Goal: Task Accomplishment & Management: Manage account settings

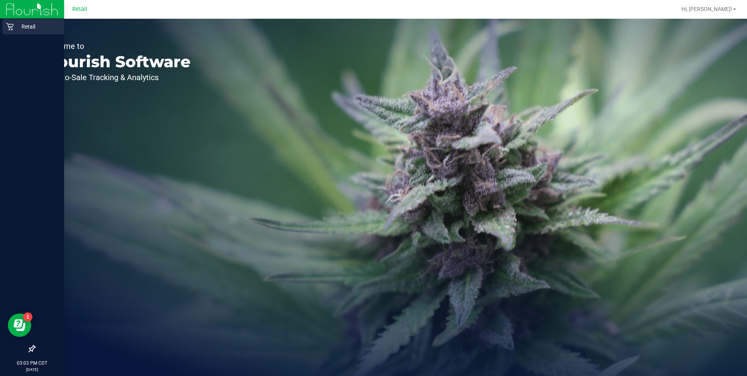
click at [11, 21] on div "Retail" at bounding box center [33, 27] width 62 height 16
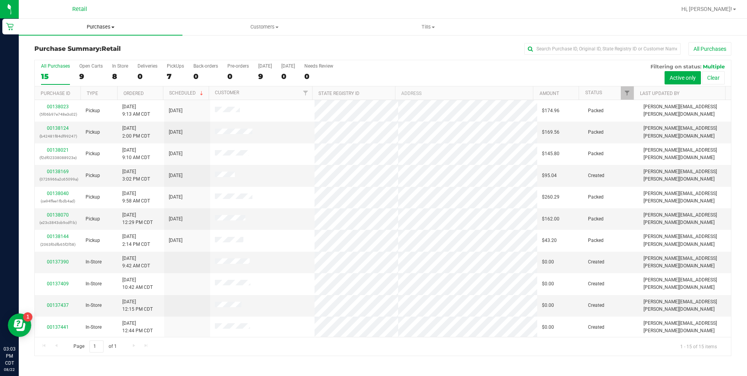
click at [98, 27] on span "Purchases" at bounding box center [101, 26] width 164 height 7
click at [57, 63] on span "All purchases" at bounding box center [46, 66] width 55 height 7
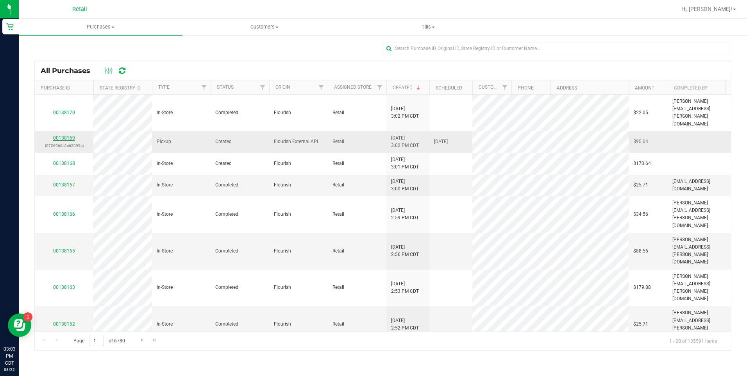
click at [66, 135] on link "00138169" at bounding box center [64, 137] width 22 height 5
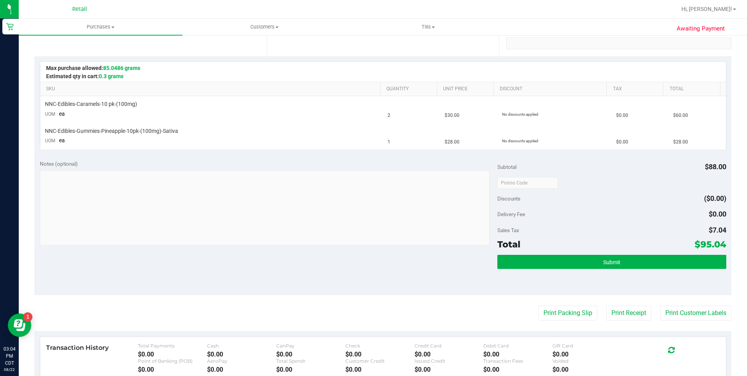
scroll to position [156, 0]
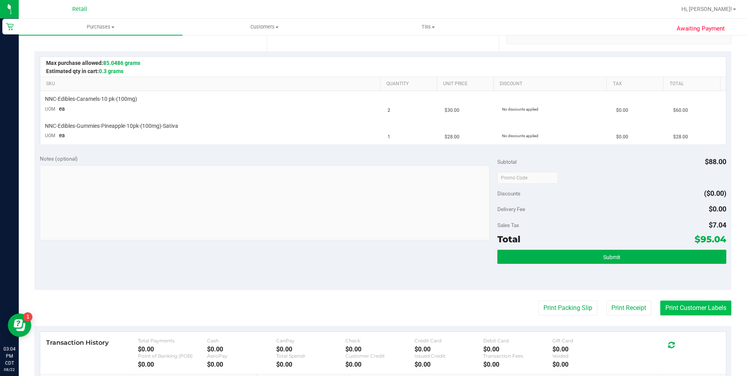
drag, startPoint x: 685, startPoint y: 299, endPoint x: 676, endPoint y: 311, distance: 15.4
click at [684, 300] on purchase-details "Back Edit Purchase Cancel Purchase View Profile # 00138169 Created Needs review…" at bounding box center [382, 179] width 697 height 586
click at [675, 311] on button "Print Customer Labels" at bounding box center [695, 307] width 71 height 15
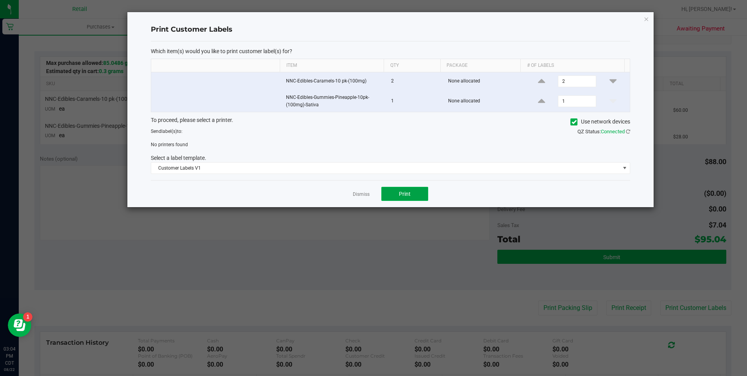
click at [408, 192] on span "Print" at bounding box center [405, 194] width 12 height 6
click at [572, 122] on icon at bounding box center [574, 122] width 5 height 0
click at [0, 0] on input "Use network devices" at bounding box center [0, 0] width 0 height 0
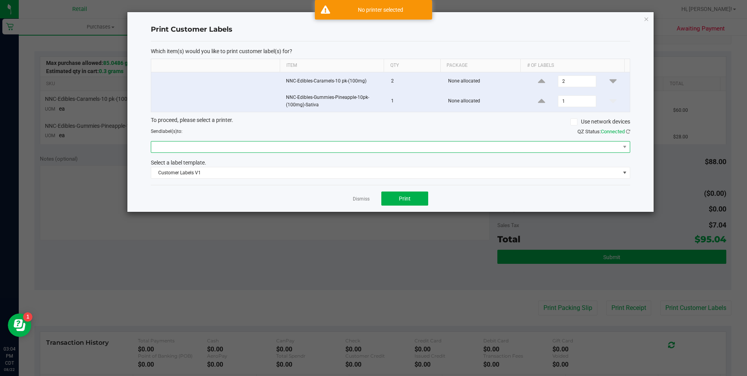
click at [228, 147] on span at bounding box center [385, 146] width 469 height 11
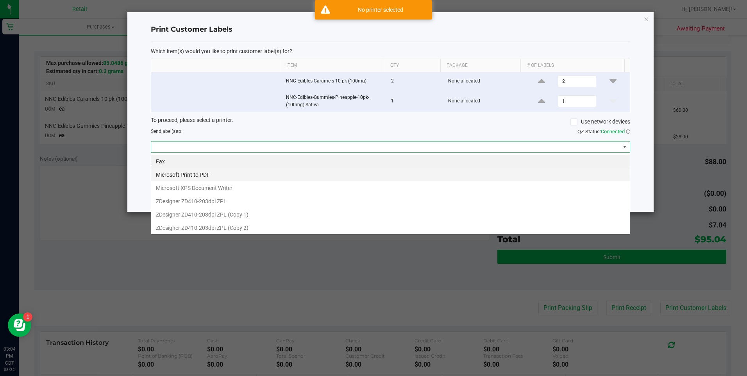
scroll to position [12, 479]
drag, startPoint x: 223, startPoint y: 216, endPoint x: 320, endPoint y: 217, distance: 96.9
click at [223, 216] on 1\) "ZDesigner ZD410-203dpi ZPL (Copy 1)" at bounding box center [390, 214] width 479 height 13
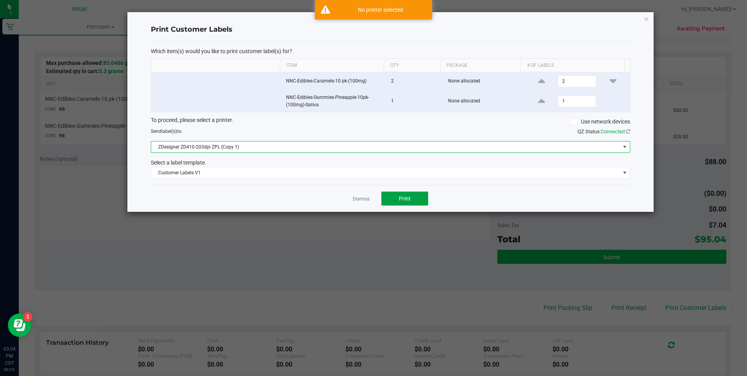
click at [406, 198] on span "Print" at bounding box center [405, 198] width 12 height 6
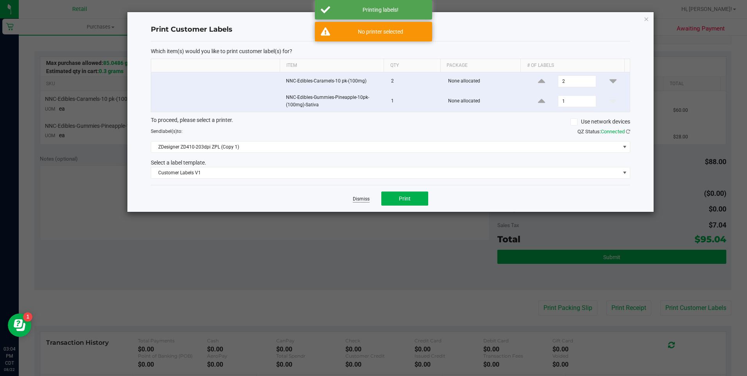
click at [360, 201] on link "Dismiss" at bounding box center [361, 199] width 17 height 7
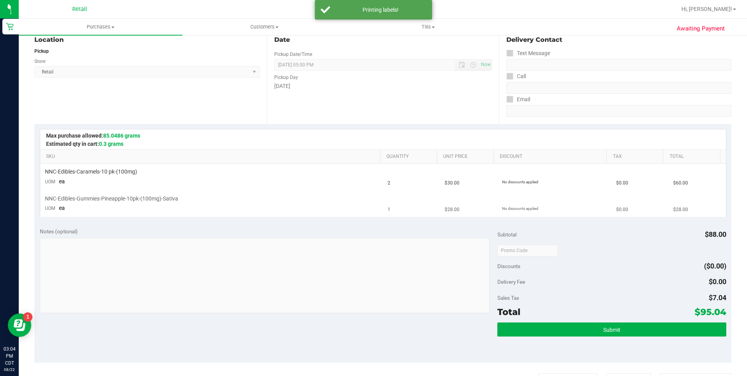
scroll to position [78, 0]
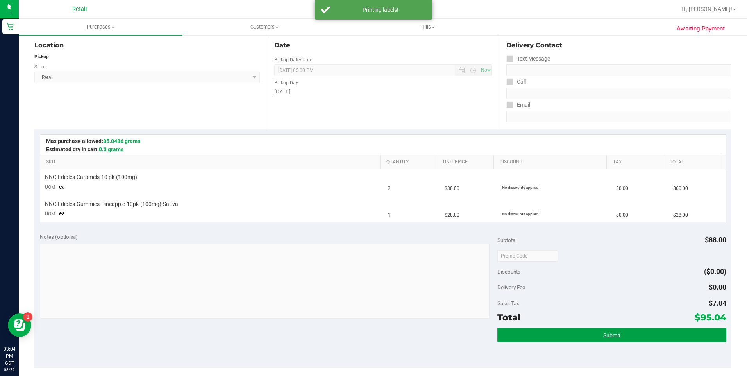
click at [539, 331] on button "Submit" at bounding box center [611, 335] width 229 height 14
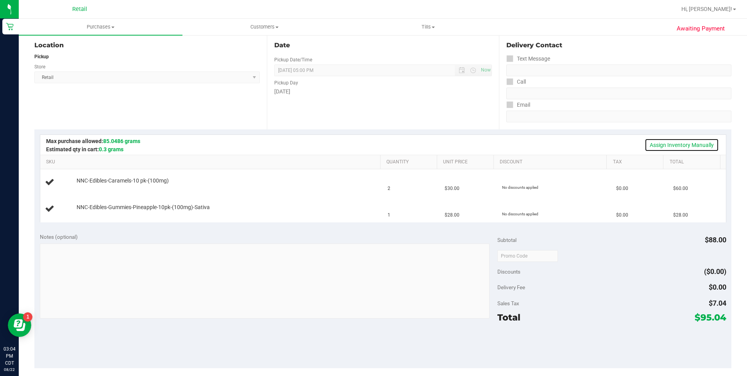
click at [657, 140] on link "Assign Inventory Manually" at bounding box center [682, 144] width 74 height 13
click at [92, 189] on div "Add Package" at bounding box center [227, 185] width 300 height 7
click at [92, 184] on link "Add Package" at bounding box center [91, 185] width 28 height 5
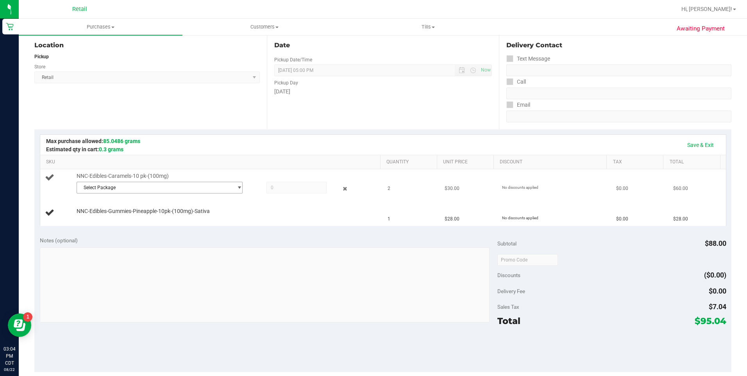
click at [161, 190] on span "Select Package" at bounding box center [155, 187] width 156 height 11
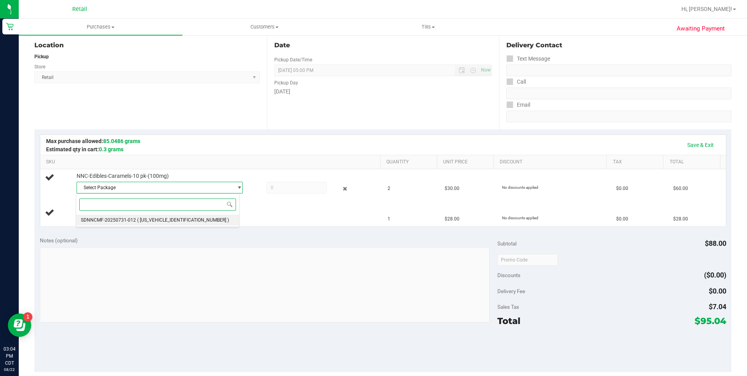
click at [156, 218] on span "( [US_VEHICLE_IDENTIFICATION_NUMBER] )" at bounding box center [183, 219] width 92 height 5
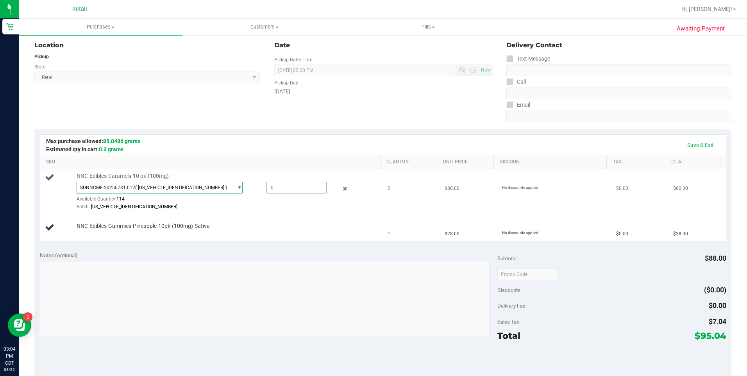
click at [287, 185] on span at bounding box center [296, 188] width 60 height 12
type input "2"
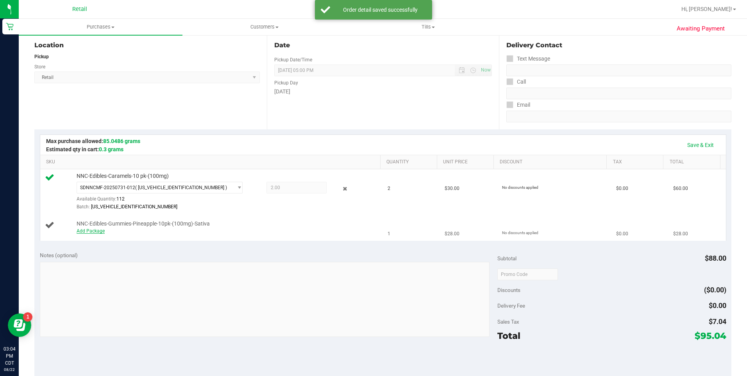
click at [88, 232] on link "Add Package" at bounding box center [91, 230] width 28 height 5
click at [121, 234] on span "Select Package" at bounding box center [155, 232] width 156 height 11
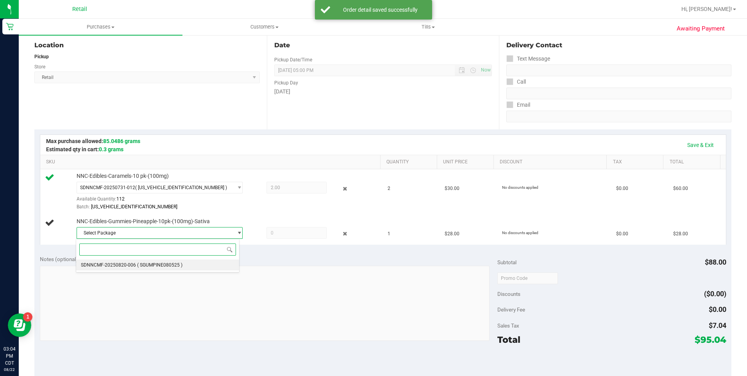
click at [128, 270] on li "SDNNCMF-20250820-006 ( SGUMPINE080525 )" at bounding box center [157, 264] width 163 height 11
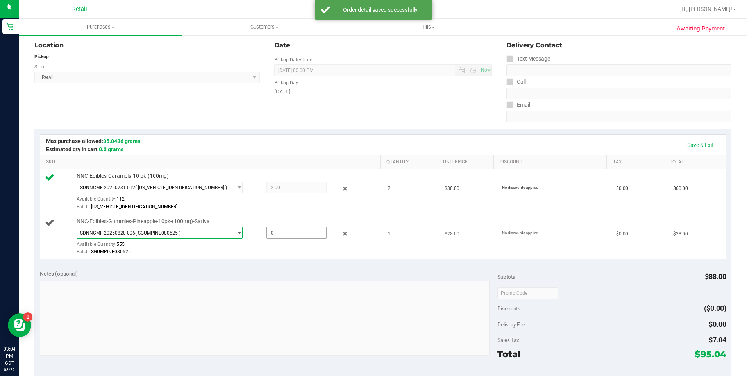
click at [278, 231] on span at bounding box center [296, 233] width 60 height 12
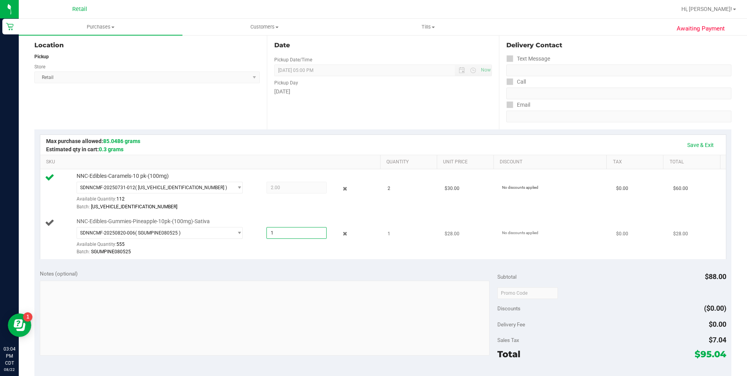
type input "1"
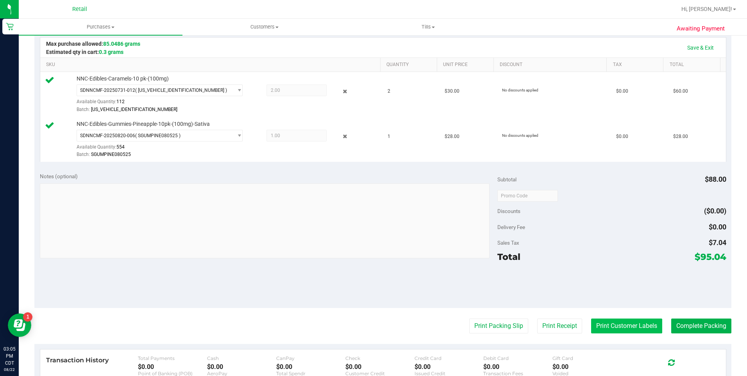
scroll to position [195, 0]
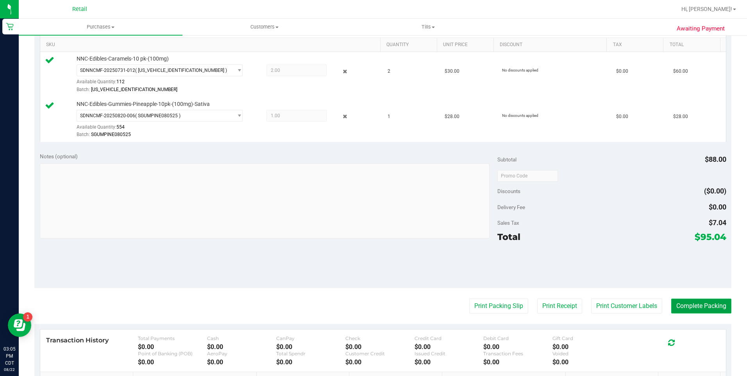
click at [674, 305] on button "Complete Packing" at bounding box center [701, 306] width 60 height 15
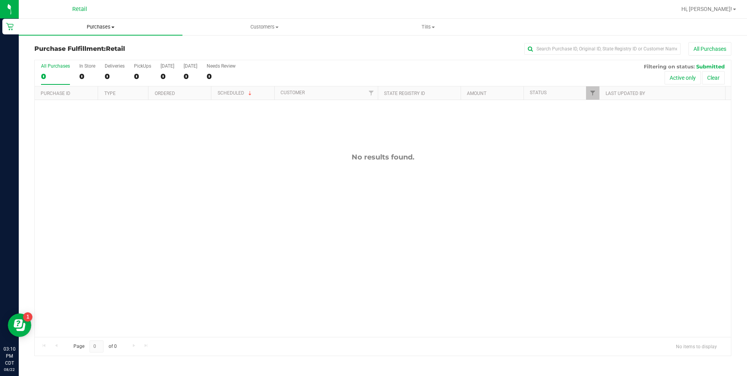
click at [95, 29] on span "Purchases" at bounding box center [101, 26] width 164 height 7
click at [85, 66] on li "All purchases" at bounding box center [101, 65] width 164 height 9
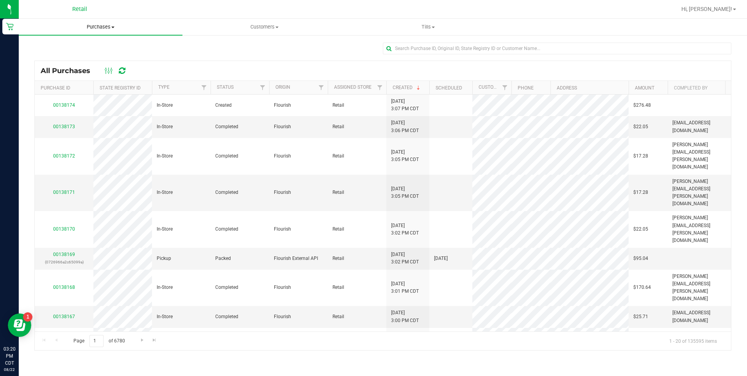
click at [103, 33] on uib-tab-heading "Purchases Summary of purchases Fulfillment All purchases" at bounding box center [101, 27] width 164 height 16
click at [53, 72] on ul "Summary of purchases Fulfillment All purchases" at bounding box center [101, 57] width 164 height 42
click at [107, 32] on uib-tab-heading "Purchases Summary of purchases Fulfillment All purchases" at bounding box center [101, 27] width 164 height 16
click at [50, 69] on span "All purchases" at bounding box center [46, 66] width 55 height 7
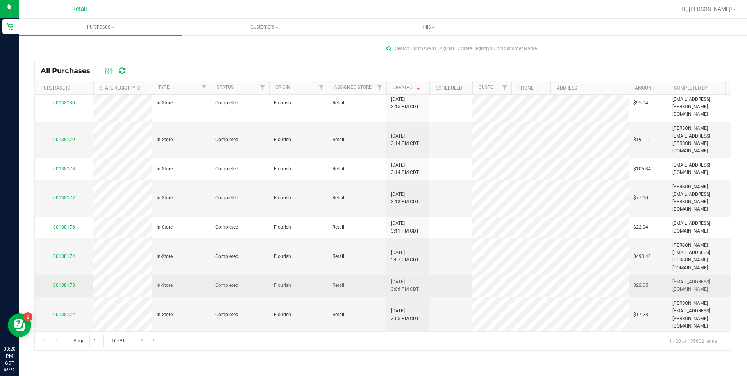
scroll to position [78, 0]
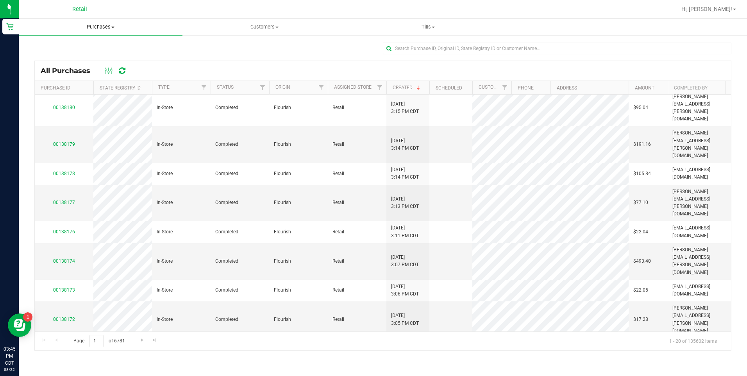
click at [113, 30] on span "Purchases" at bounding box center [101, 26] width 164 height 7
click at [68, 68] on span "All purchases" at bounding box center [46, 66] width 55 height 7
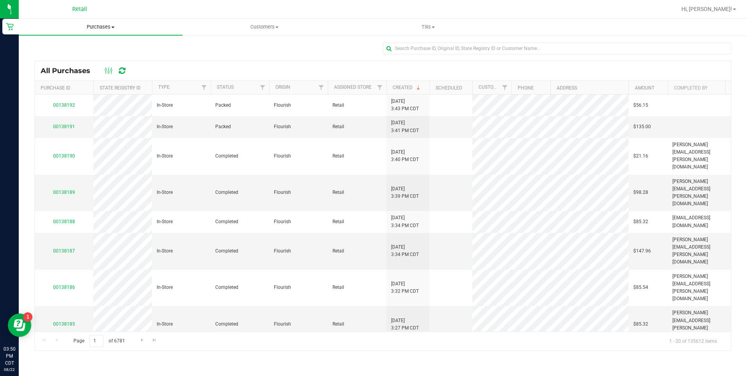
click at [105, 26] on span "Purchases" at bounding box center [101, 26] width 164 height 7
click at [67, 68] on span "All purchases" at bounding box center [46, 66] width 55 height 7
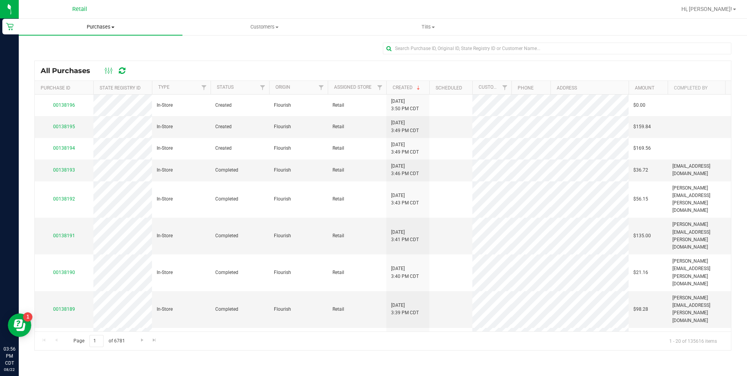
click at [106, 29] on span "Purchases" at bounding box center [101, 26] width 164 height 7
click at [75, 62] on li "All purchases" at bounding box center [101, 65] width 164 height 9
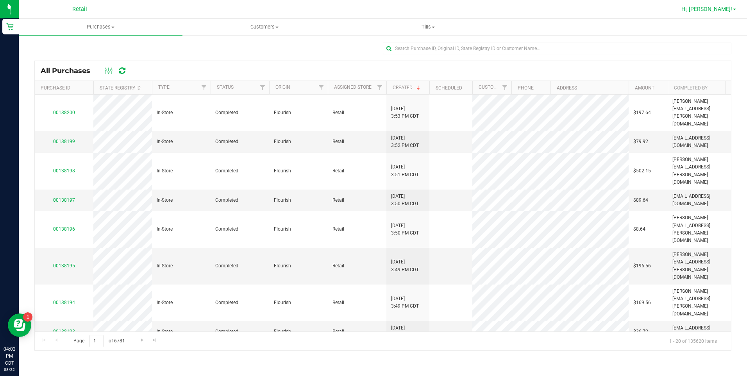
click at [727, 13] on link "Hi, [PERSON_NAME]!" at bounding box center [708, 9] width 61 height 8
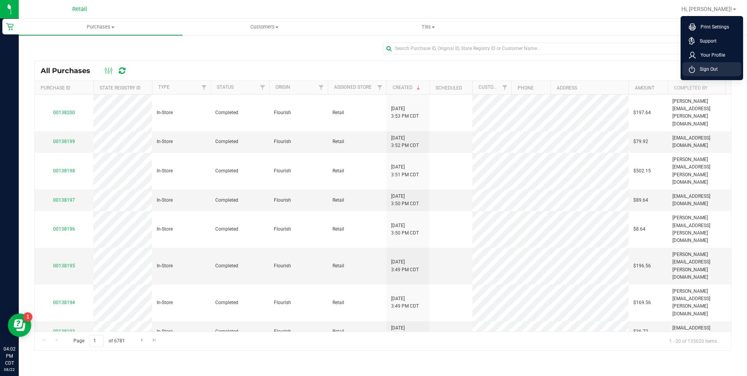
click at [704, 70] on span "Sign Out" at bounding box center [706, 69] width 23 height 8
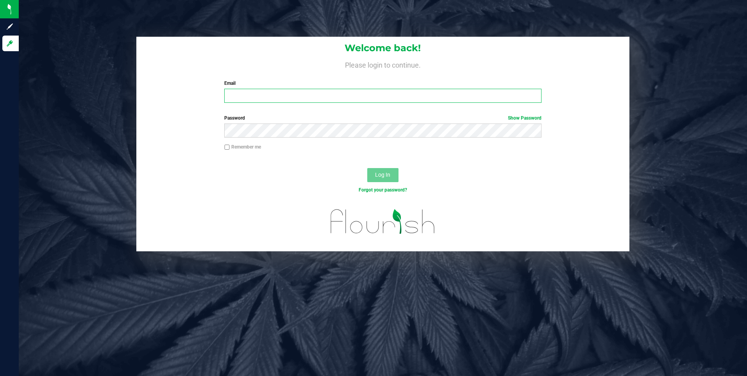
click at [304, 97] on input "Email" at bounding box center [382, 96] width 317 height 14
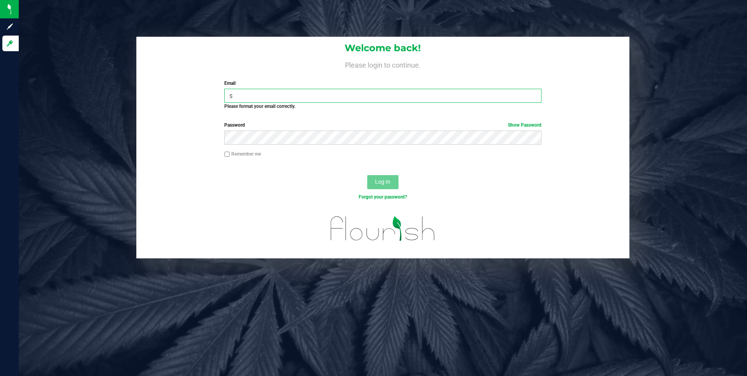
type input "[PERSON_NAME][EMAIL_ADDRESS][PERSON_NAME][DOMAIN_NAME]"
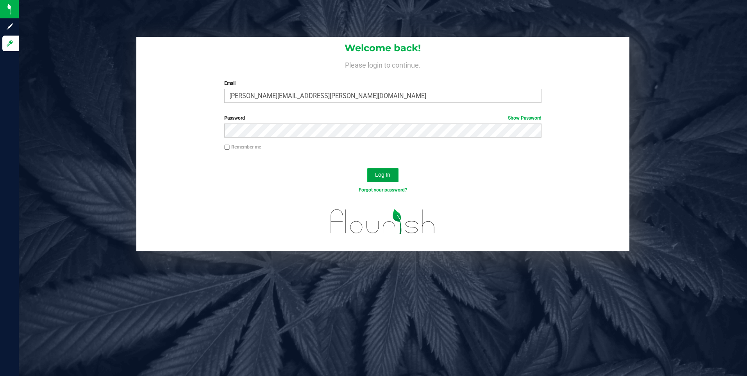
click at [389, 171] on button "Log In" at bounding box center [382, 175] width 31 height 14
